Goal: Transaction & Acquisition: Purchase product/service

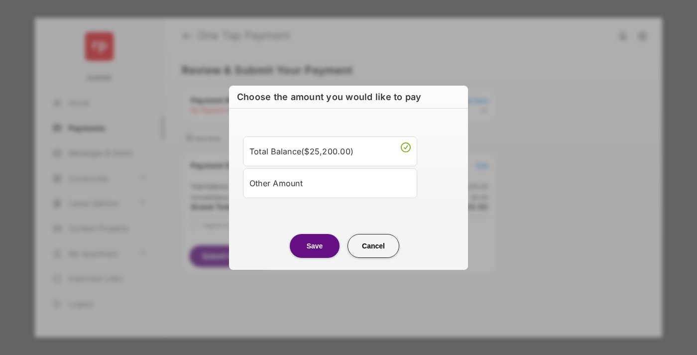
click at [330, 183] on div "Other Amount" at bounding box center [329, 183] width 161 height 17
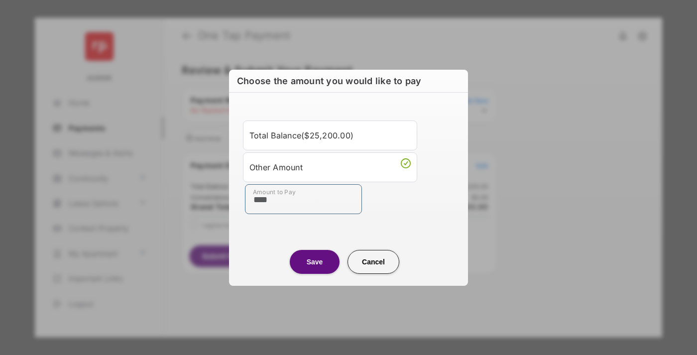
type input "****"
click at [315, 261] on button "Save" at bounding box center [315, 262] width 50 height 24
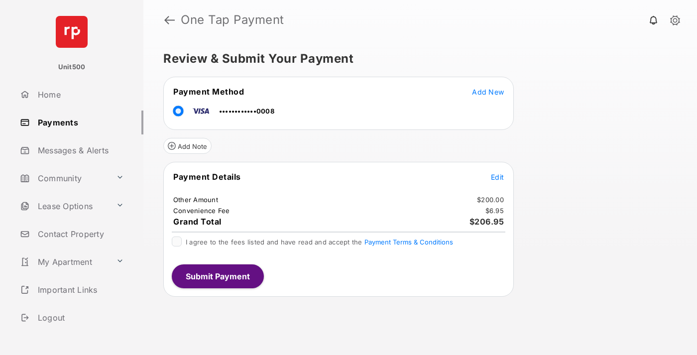
click at [497, 177] on span "Edit" at bounding box center [497, 177] width 13 height 8
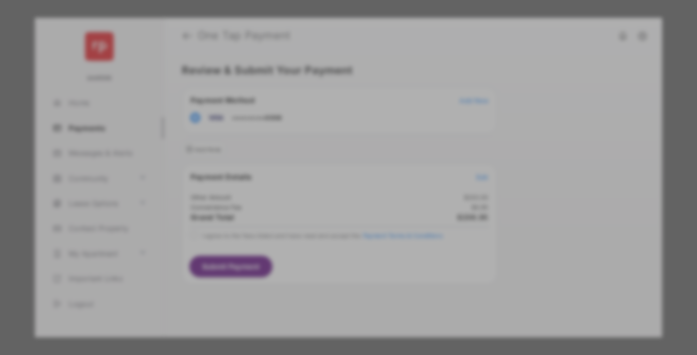
click at [315, 273] on button "Save" at bounding box center [315, 279] width 50 height 24
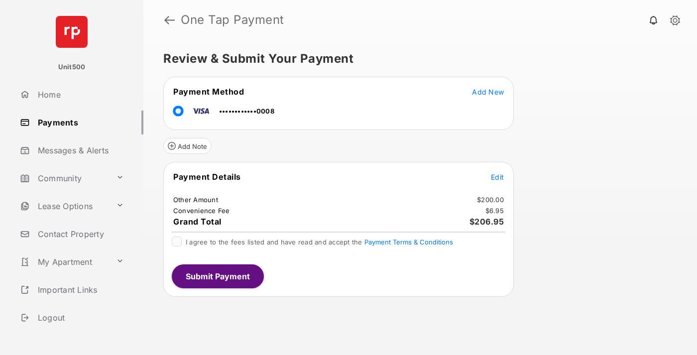
click at [217, 276] on button "Submit Payment" at bounding box center [218, 276] width 92 height 24
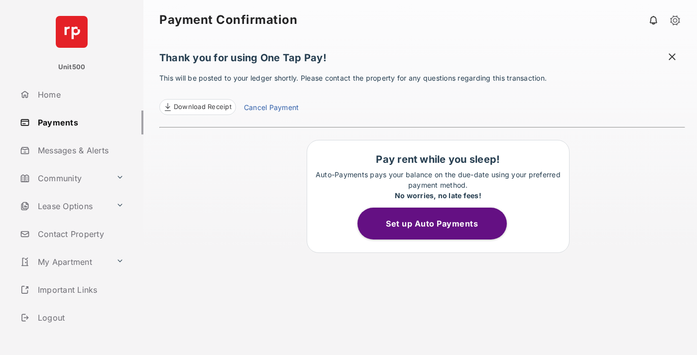
click at [672, 58] on span at bounding box center [672, 58] width 10 height 12
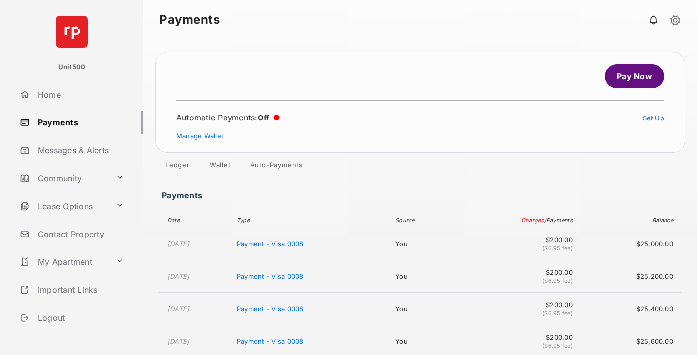
click at [200, 136] on link "Manage Wallet" at bounding box center [199, 136] width 47 height 8
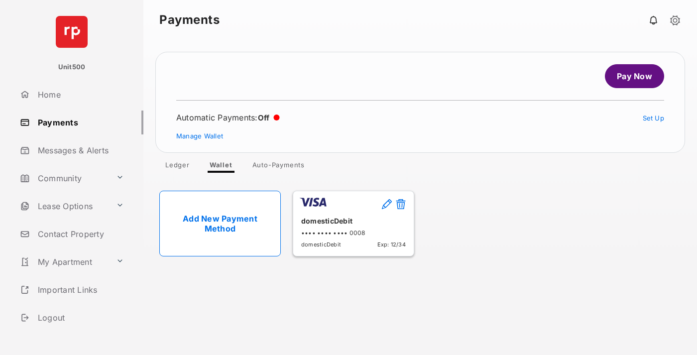
click at [401, 205] on button at bounding box center [401, 204] width 10 height 11
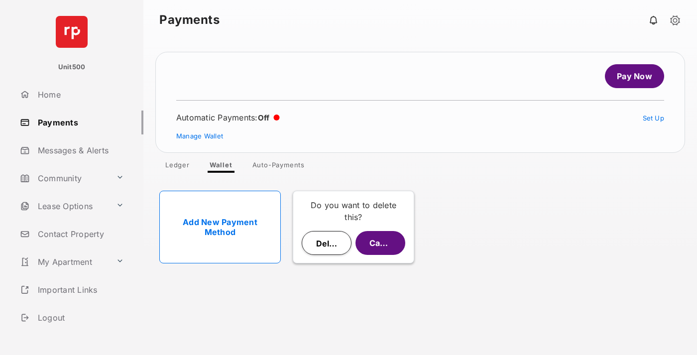
click at [327, 243] on button "Delete" at bounding box center [327, 243] width 50 height 24
